Goal: Task Accomplishment & Management: Manage account settings

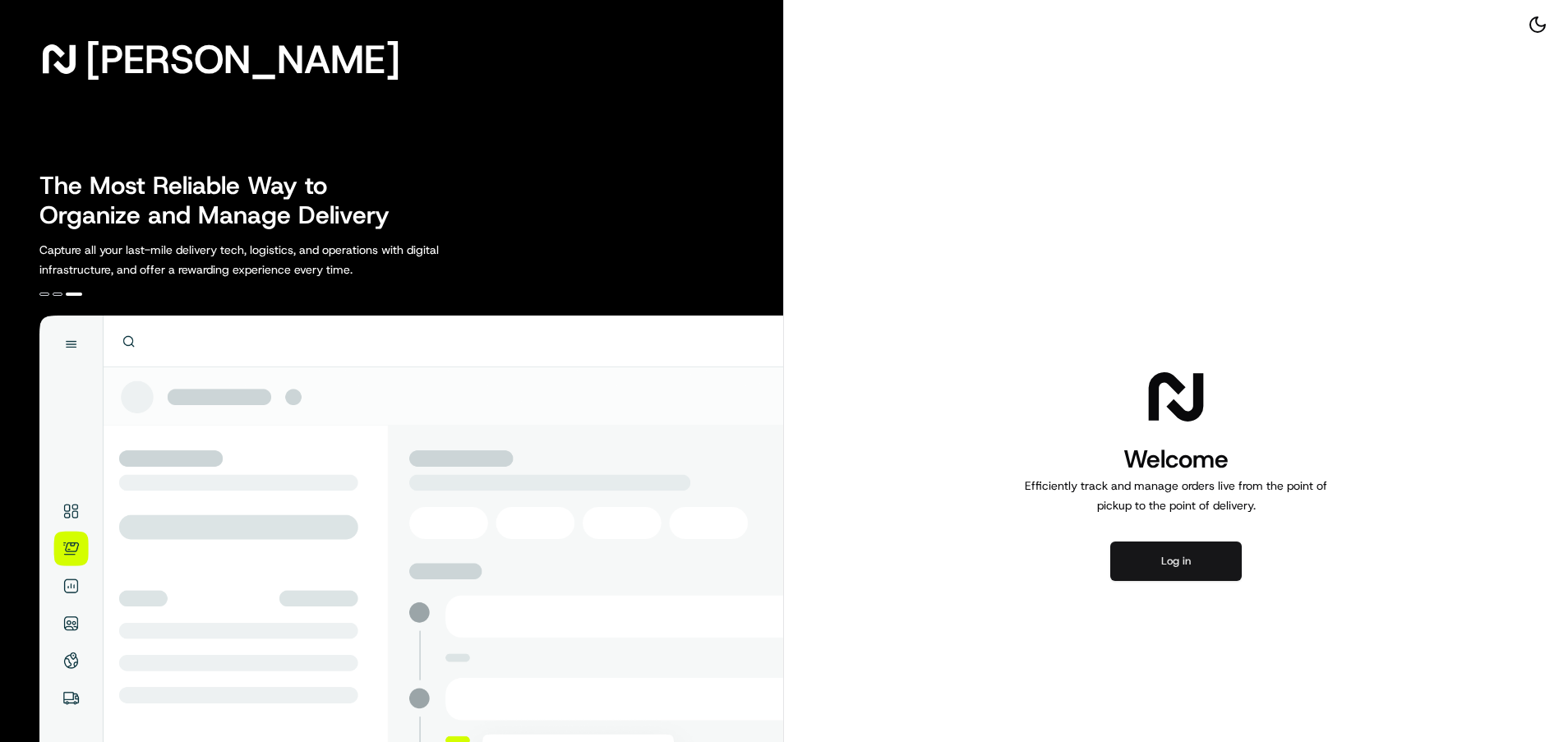
click at [1208, 559] on button "Log in" at bounding box center [1176, 561] width 131 height 39
